Goal: Task Accomplishment & Management: Complete application form

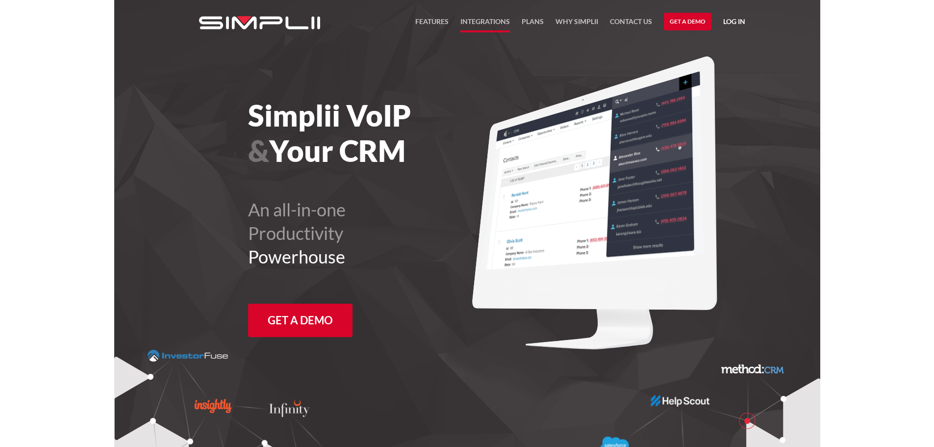
click at [477, 22] on link "Integrations" at bounding box center [486, 24] width 50 height 17
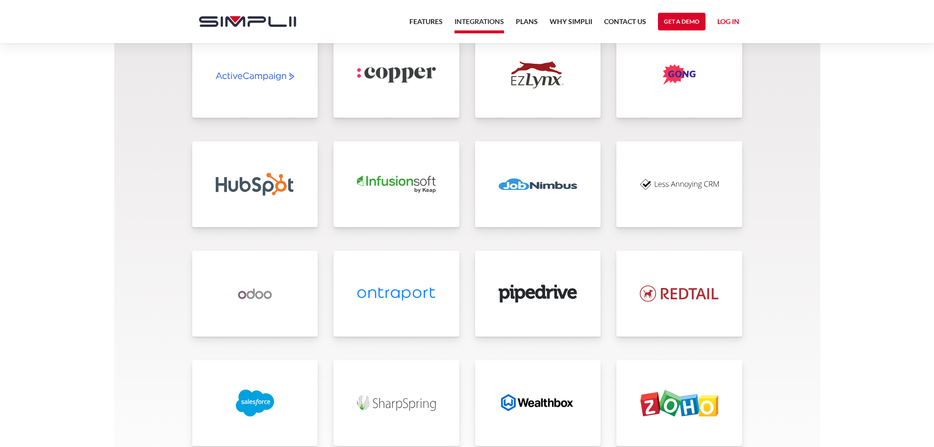
scroll to position [2207, 0]
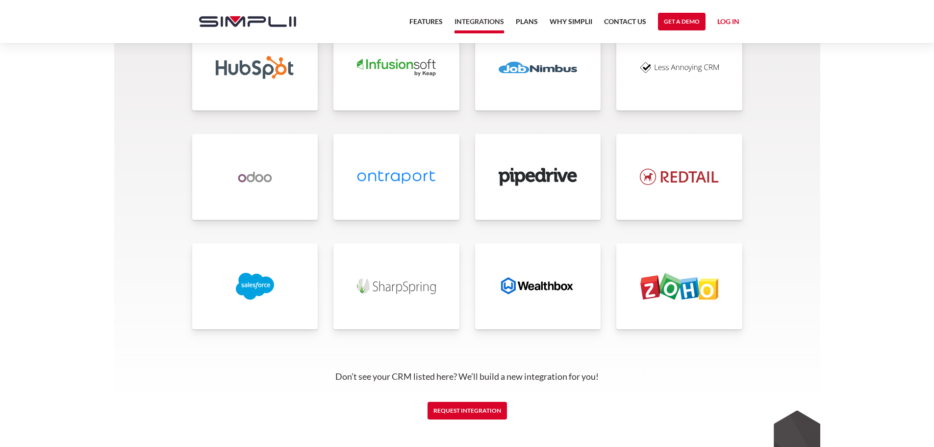
click at [545, 290] on img at bounding box center [538, 286] width 79 height 27
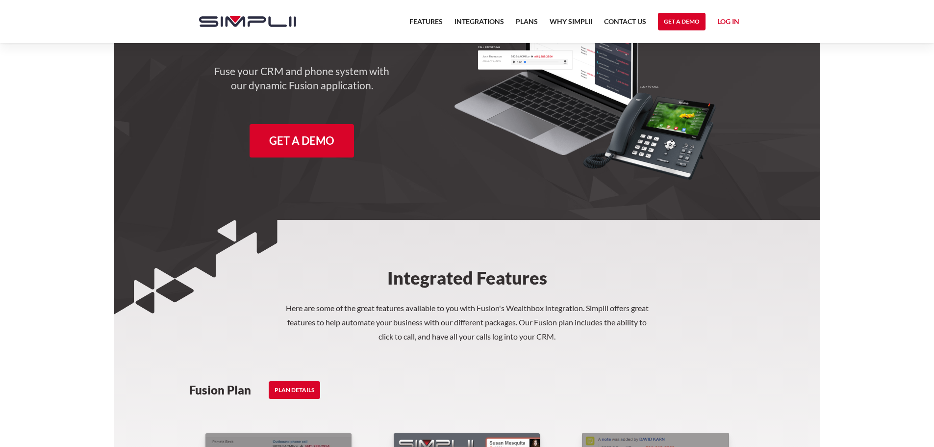
scroll to position [49, 0]
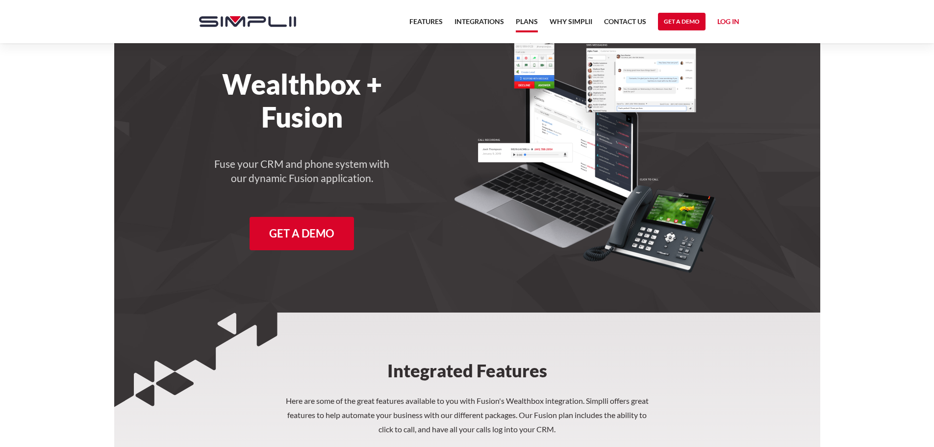
click at [527, 19] on link "Plans" at bounding box center [527, 24] width 22 height 17
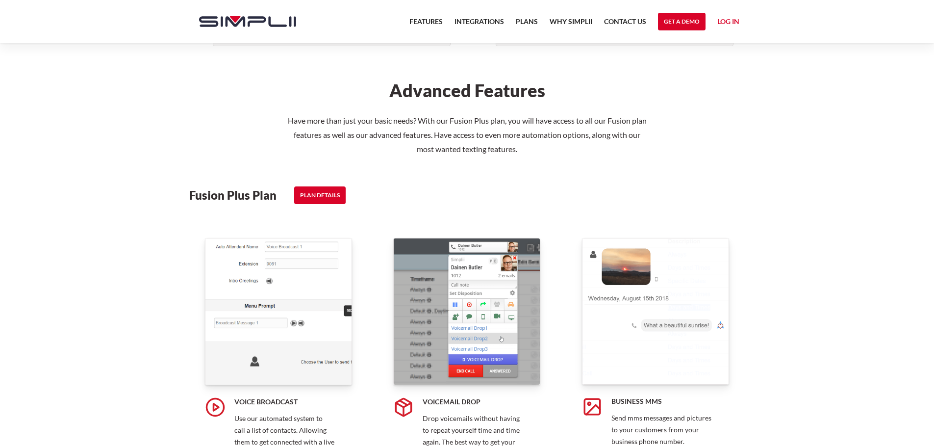
scroll to position [1177, 0]
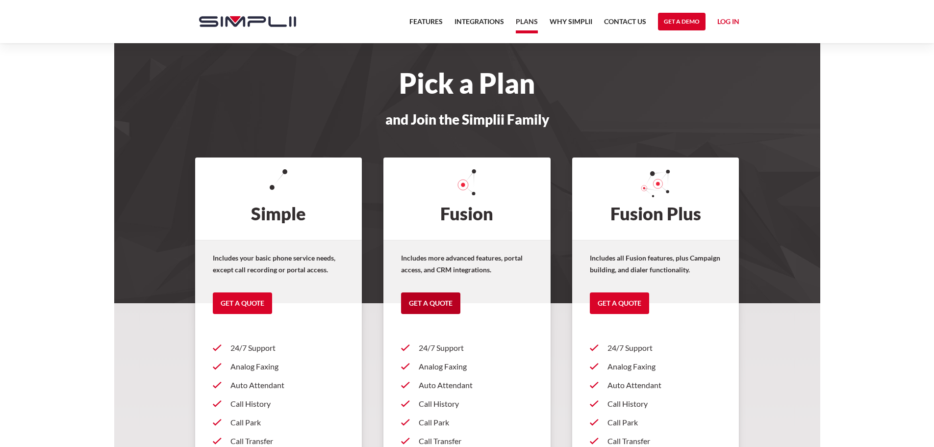
click at [433, 306] on link "Get a Quote" at bounding box center [430, 303] width 59 height 22
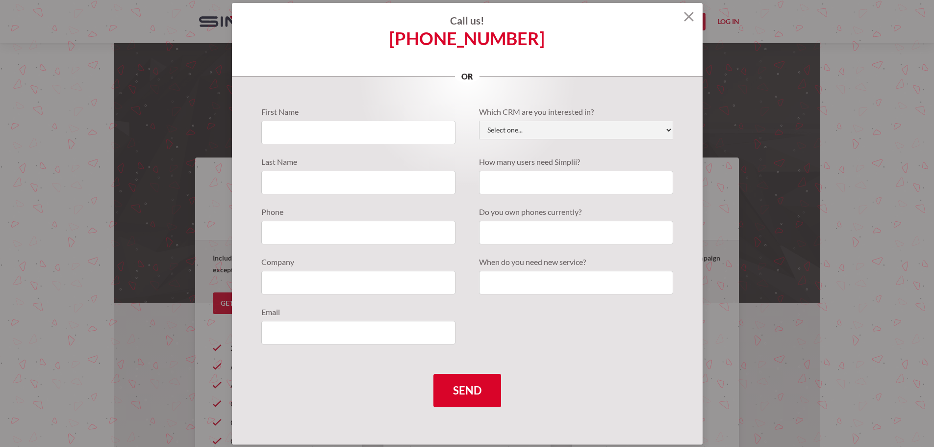
click at [514, 122] on div "Which CRM are you interested in? Select one... Active Campaign Autotask ChildCa…" at bounding box center [576, 122] width 194 height 33
click at [517, 129] on select "Select one... Active Campaign Autotask ChildCareCRM [DOMAIN_NAME] ConnectWise C…" at bounding box center [576, 130] width 194 height 19
select select "Wealthbox"
click at [479, 121] on select "Select one... Active Campaign Autotask ChildCareCRM [DOMAIN_NAME] ConnectWise C…" at bounding box center [576, 130] width 194 height 19
click at [392, 135] on input "Quote Requests" at bounding box center [358, 133] width 194 height 24
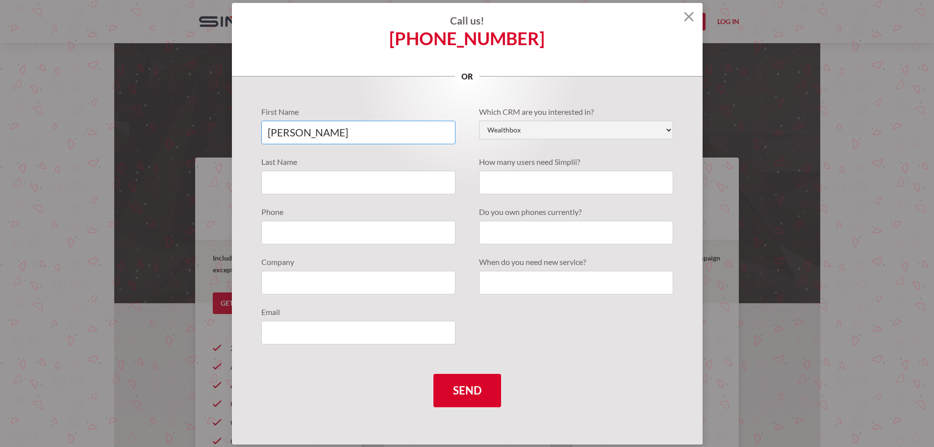
type input "[PERSON_NAME]"
click at [542, 183] on input "Quote Requests" at bounding box center [576, 183] width 194 height 24
type input "3"
click at [313, 235] on input "Quote Requests" at bounding box center [358, 233] width 194 height 24
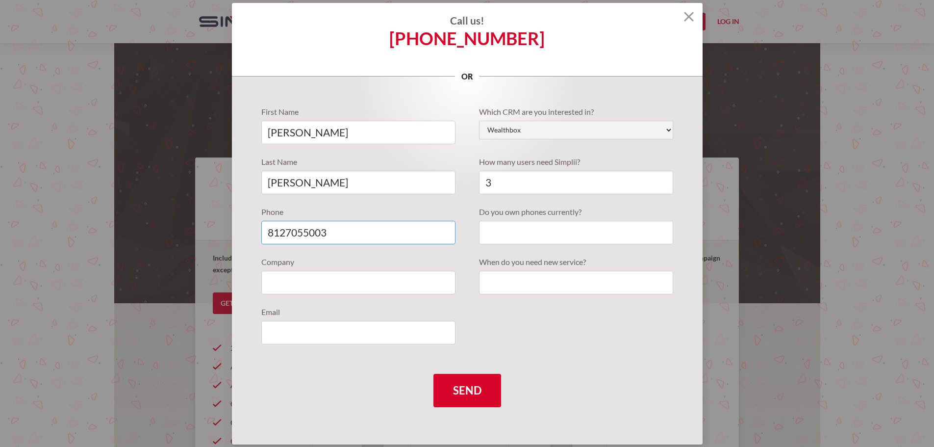
type input "8127055003"
click at [555, 235] on input "Quote Requests" at bounding box center [576, 233] width 194 height 24
type input "yes"
click at [431, 281] on input "Quote Requests" at bounding box center [358, 283] width 194 height 24
type input "Sweet Life Financial Planning"
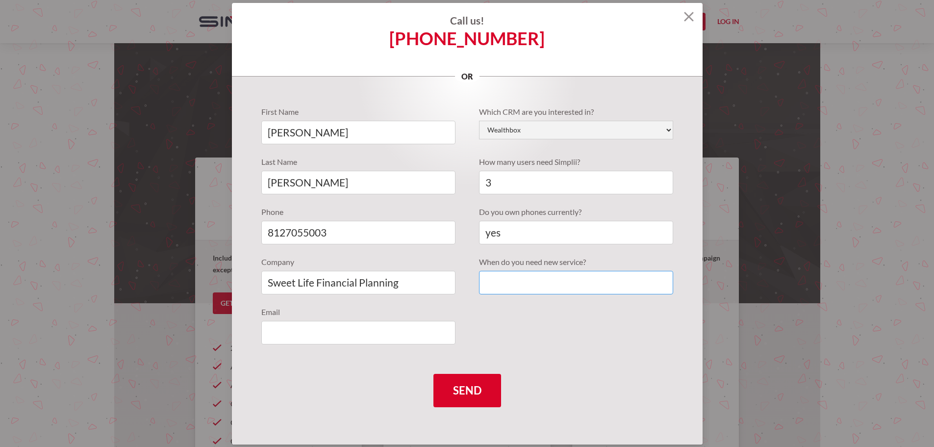
click at [514, 282] on input "Quote Requests" at bounding box center [576, 283] width 194 height 24
type input "October"
click at [379, 342] on input "Quote Requests" at bounding box center [358, 333] width 194 height 24
type input "[PERSON_NAME][EMAIL_ADDRESS][DOMAIN_NAME]"
click at [527, 337] on div "First Name [PERSON_NAME] Last Name [PERSON_NAME] Phone [PHONE_NUMBER] Company S…" at bounding box center [467, 231] width 412 height 250
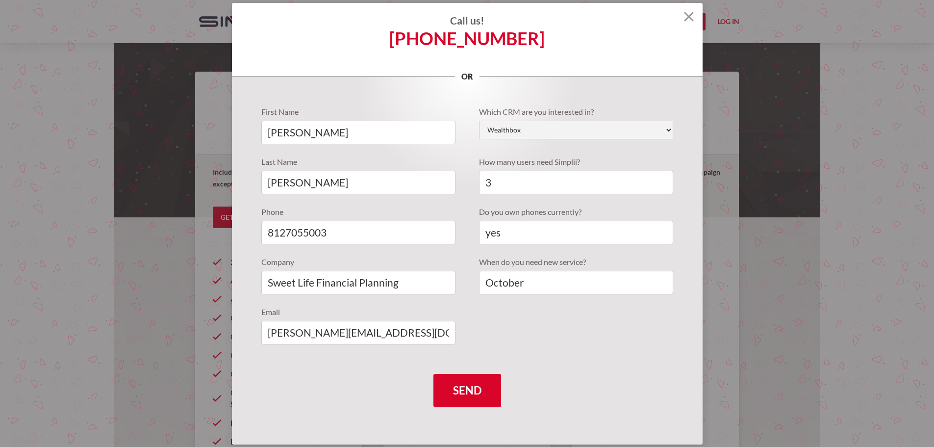
scroll to position [147, 0]
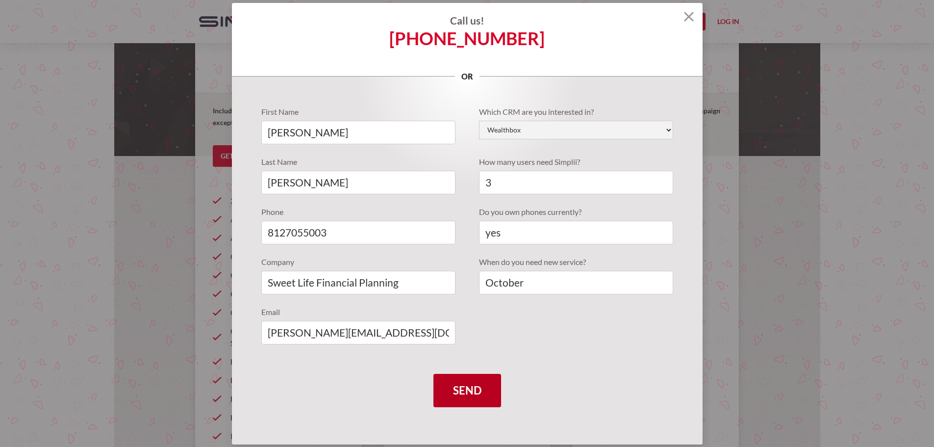
click at [469, 388] on input "Send" at bounding box center [468, 390] width 68 height 33
type input "Please wait..."
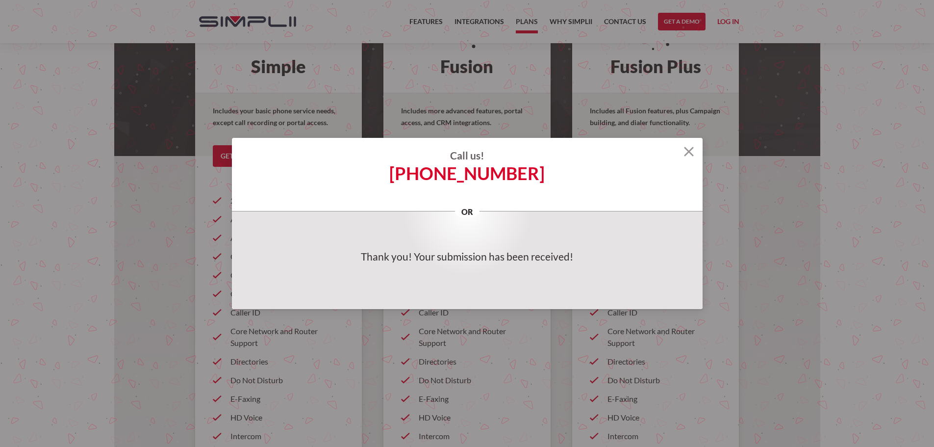
click at [690, 151] on img at bounding box center [689, 152] width 10 height 10
